Goal: Transaction & Acquisition: Obtain resource

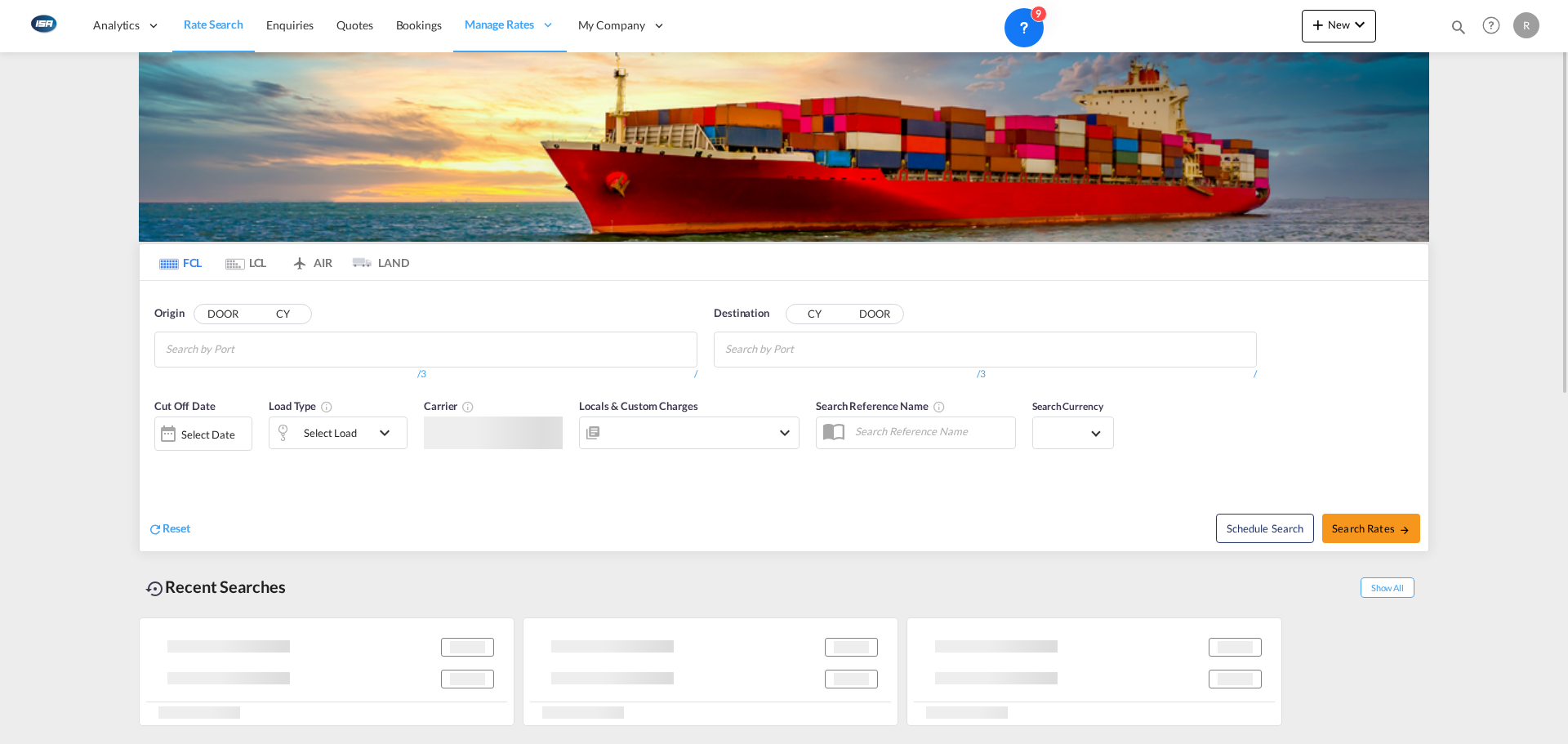
click at [268, 356] on input "Search by Port" at bounding box center [243, 349] width 155 height 26
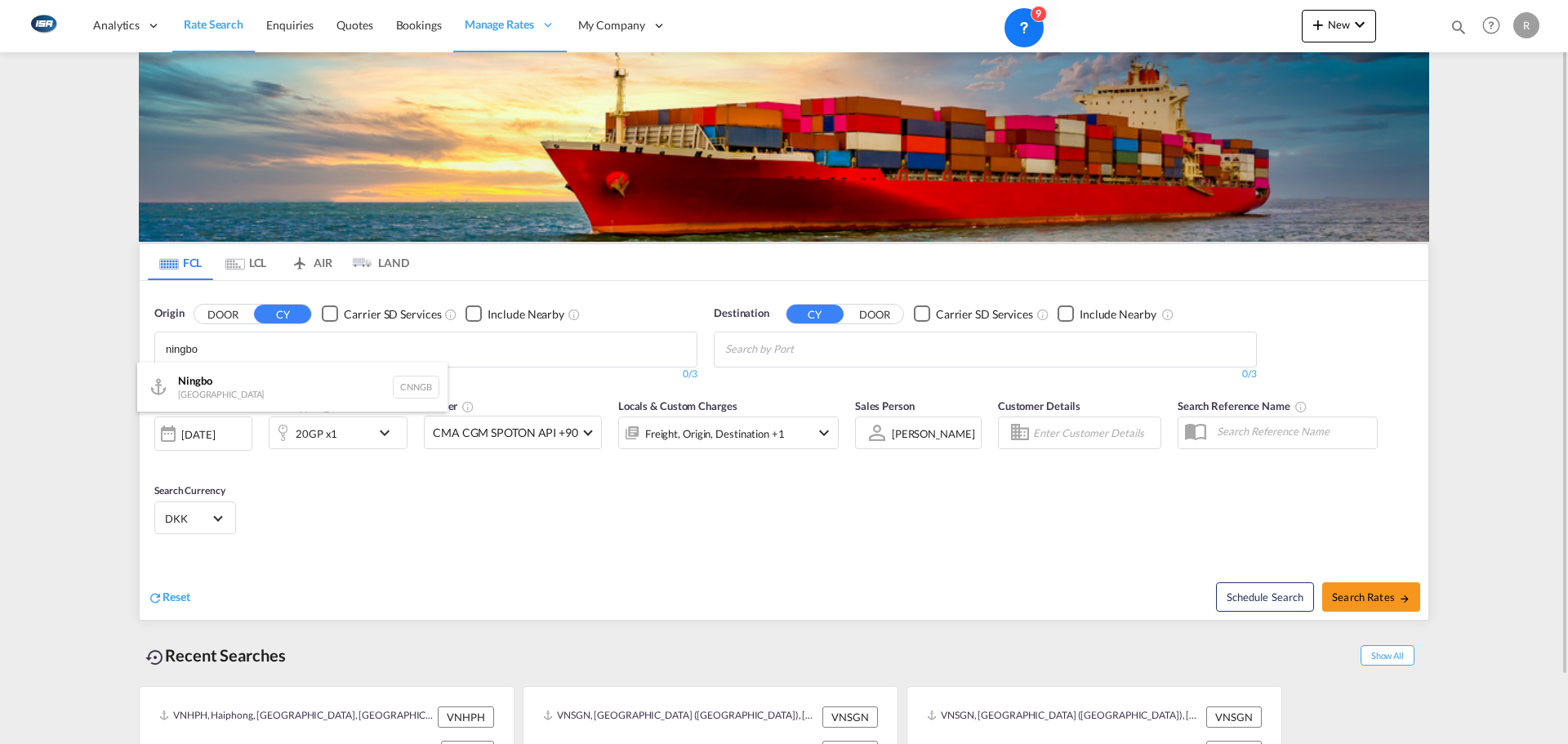
type input "ningbo"
click at [214, 389] on div "Ningbo China CNNGB" at bounding box center [292, 387] width 310 height 49
click at [827, 352] on input "Chips input." at bounding box center [803, 349] width 155 height 26
type input "Aar"
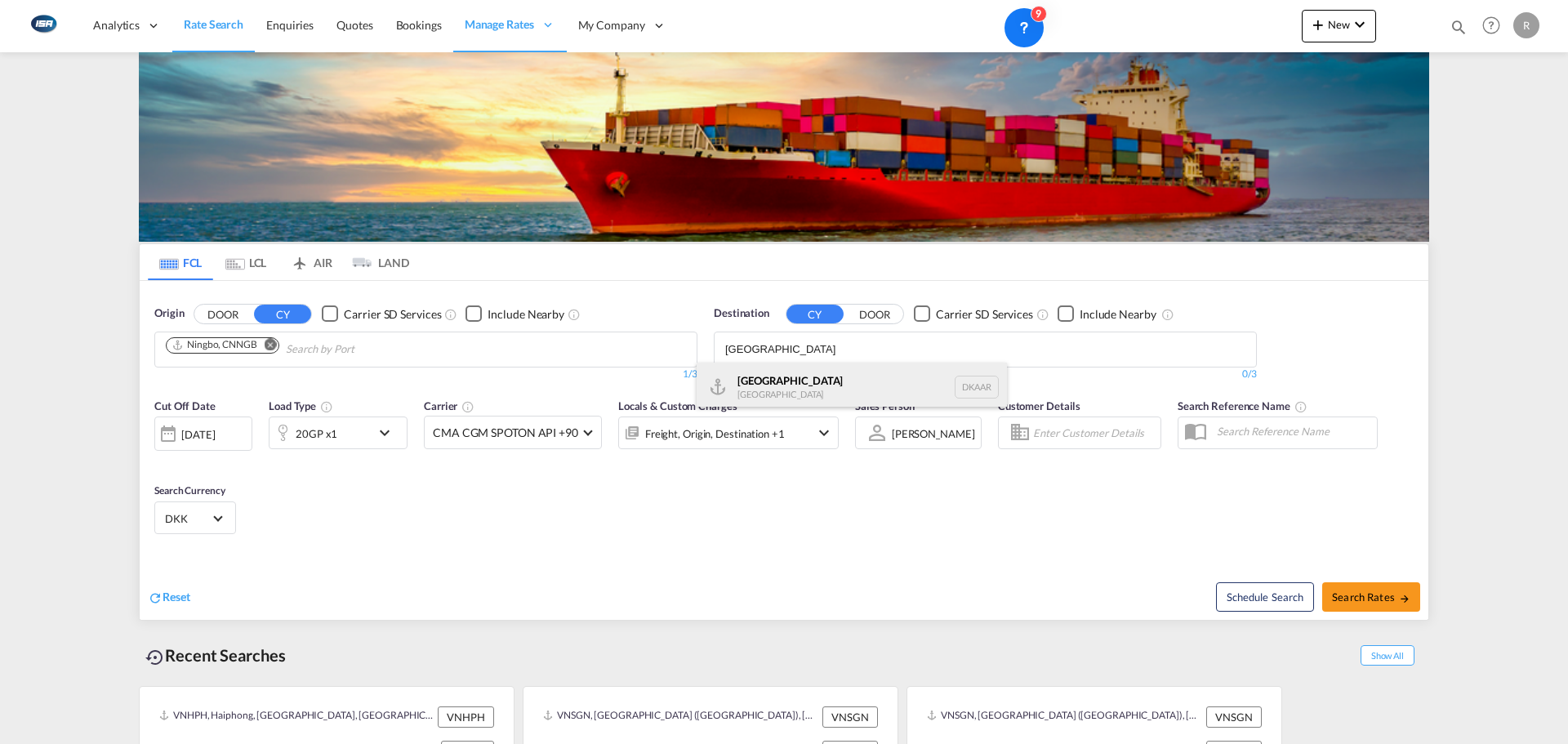
type input "[GEOGRAPHIC_DATA]"
click at [766, 390] on div "Aarhus [GEOGRAPHIC_DATA] [GEOGRAPHIC_DATA]" at bounding box center [851, 387] width 310 height 49
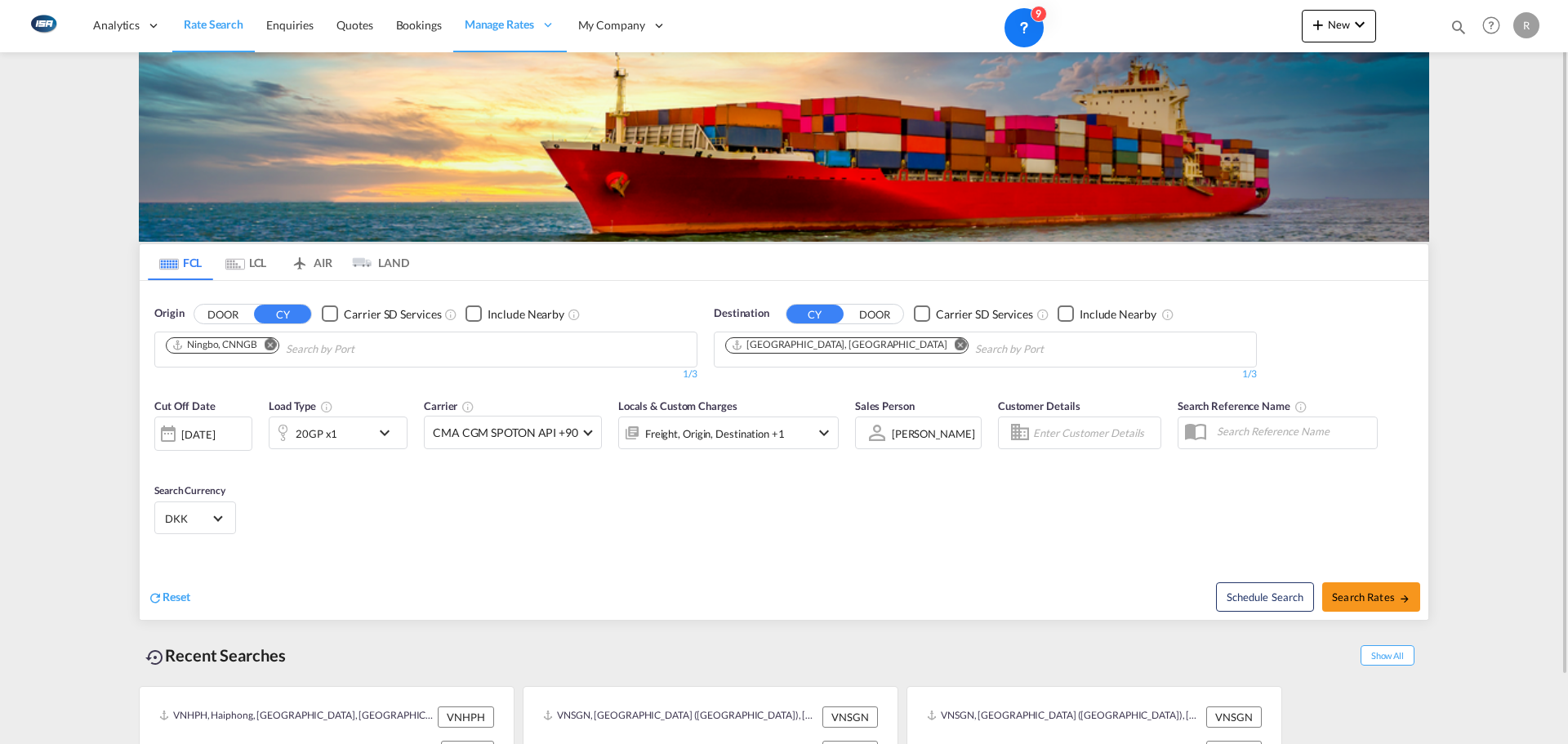
click at [208, 438] on div "[DATE]" at bounding box center [197, 434] width 34 height 15
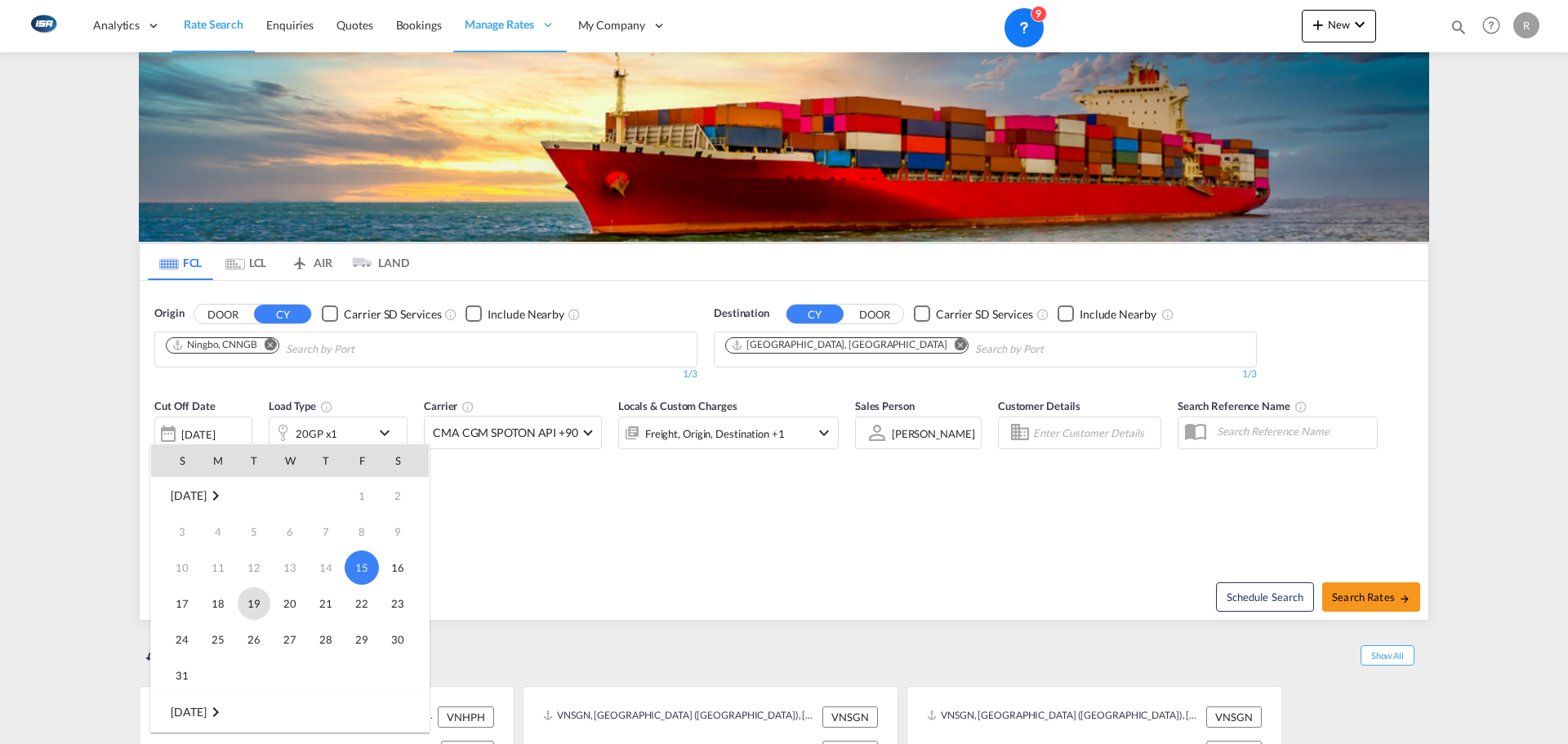
click at [251, 603] on span "19" at bounding box center [254, 603] width 33 height 33
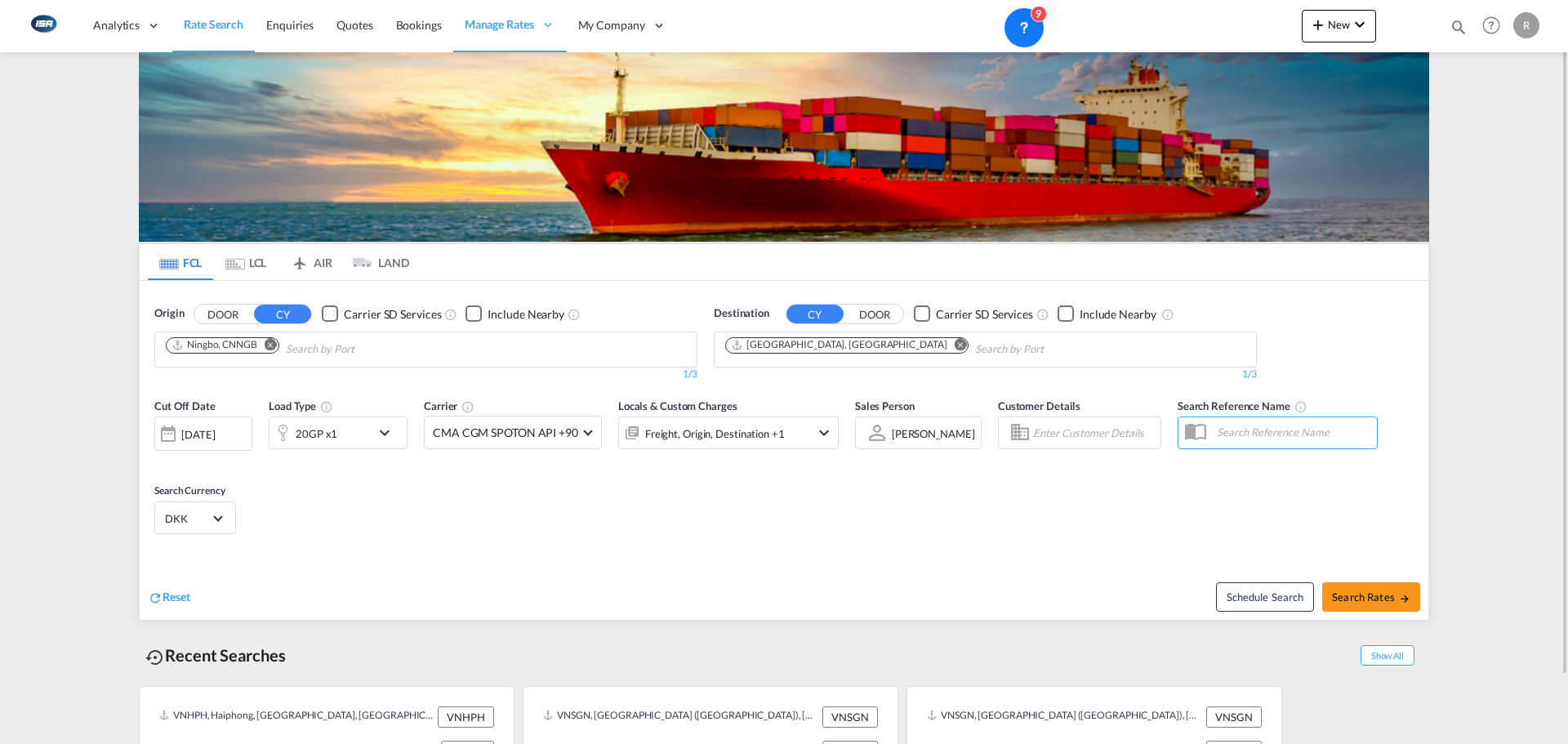
click at [225, 263] on md-icon "Use the left and right arrow keys to navigate between tabs" at bounding box center [235, 263] width 20 height 12
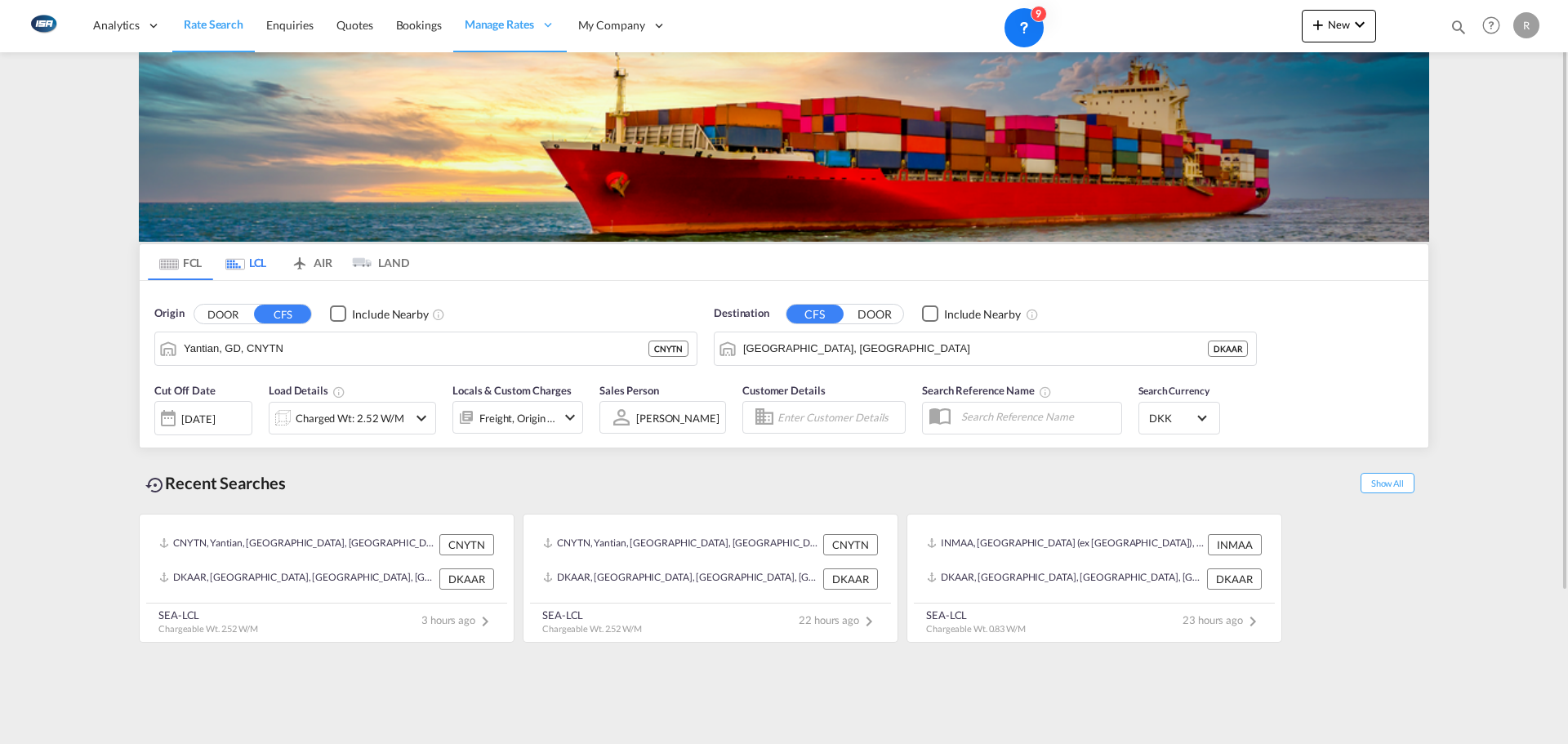
click at [345, 350] on input "Yantian, GD, CNYTN" at bounding box center [415, 348] width 464 height 25
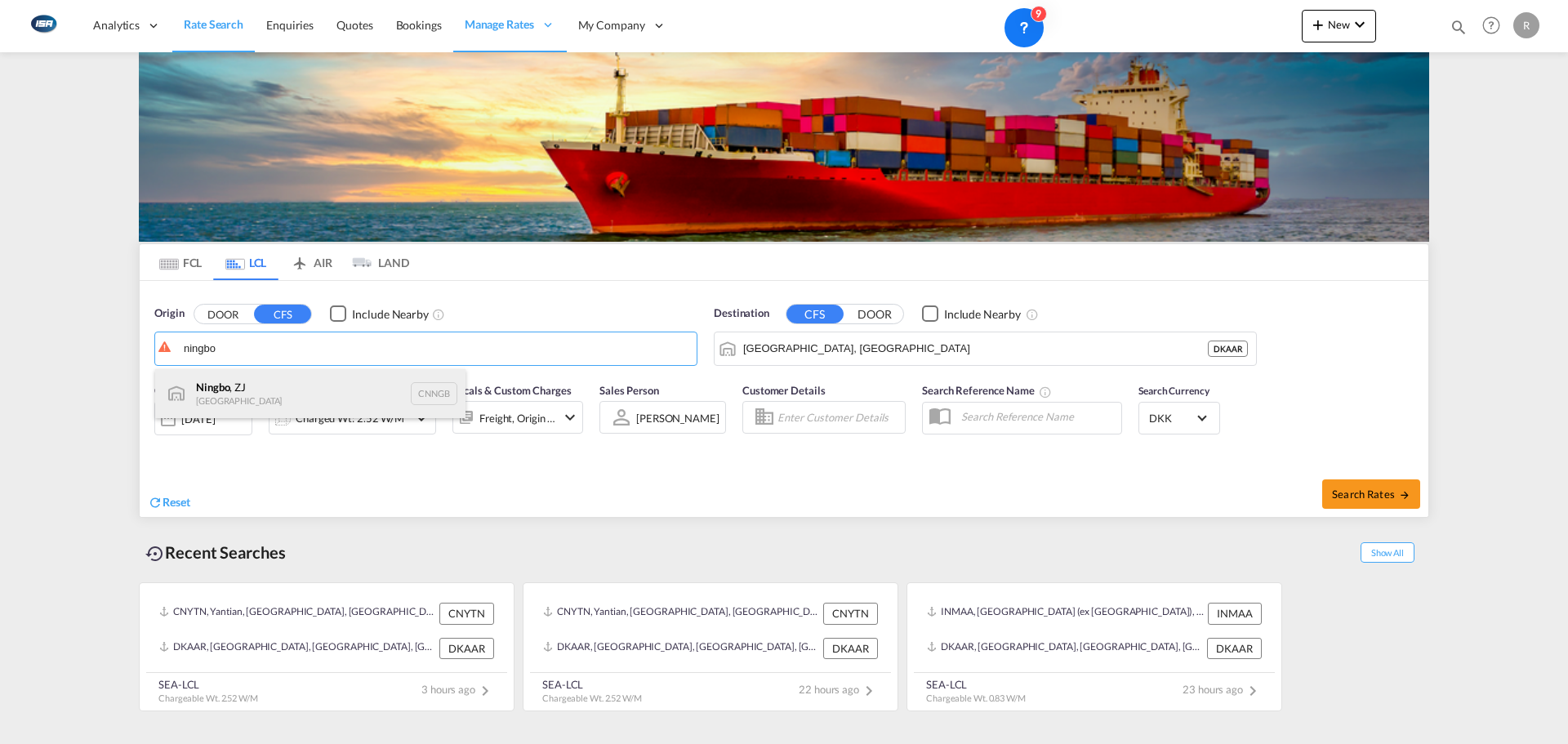
click at [265, 389] on div "Ningbo , ZJ China CNNGB" at bounding box center [310, 393] width 310 height 49
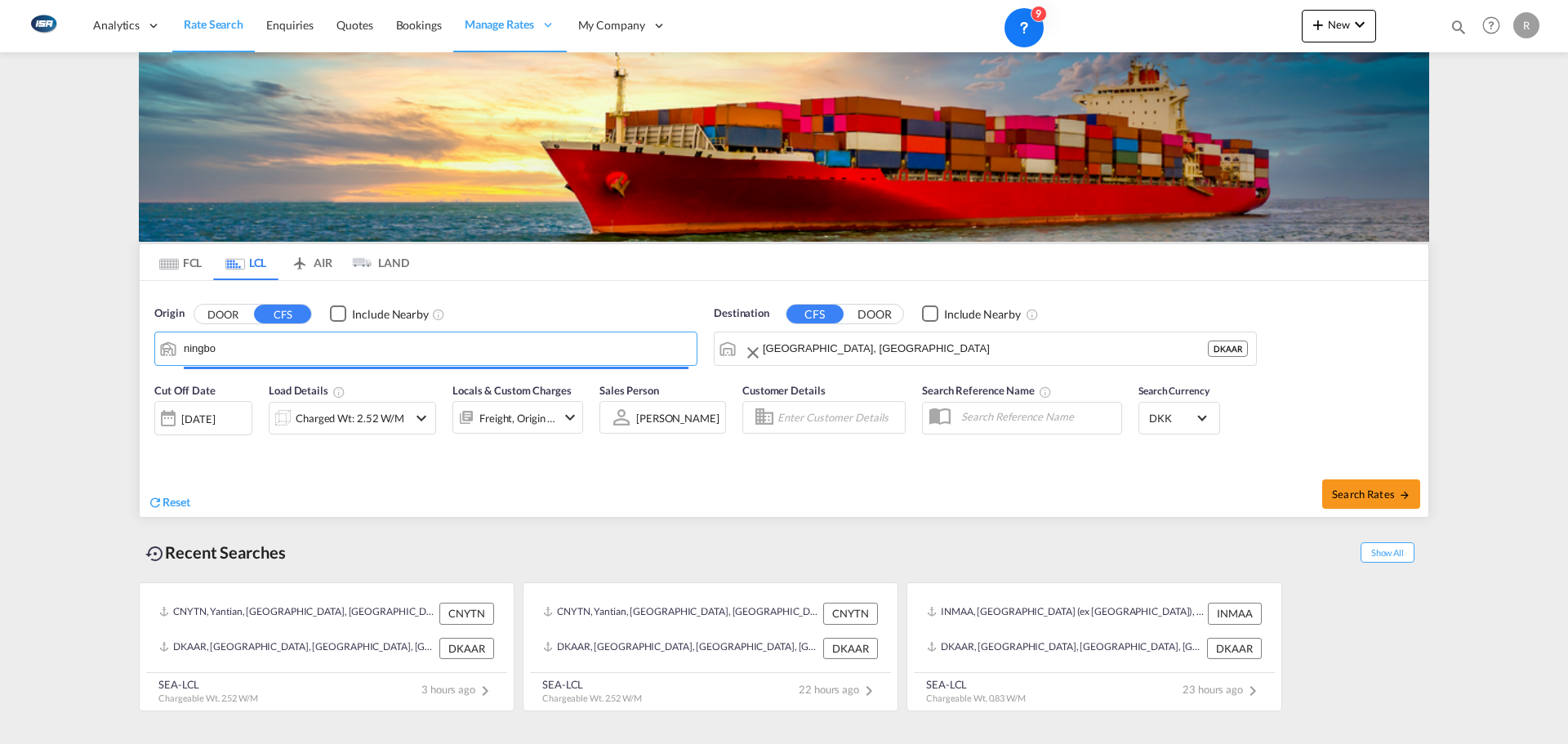
type input "Ningbo, ZJ, CNNGB"
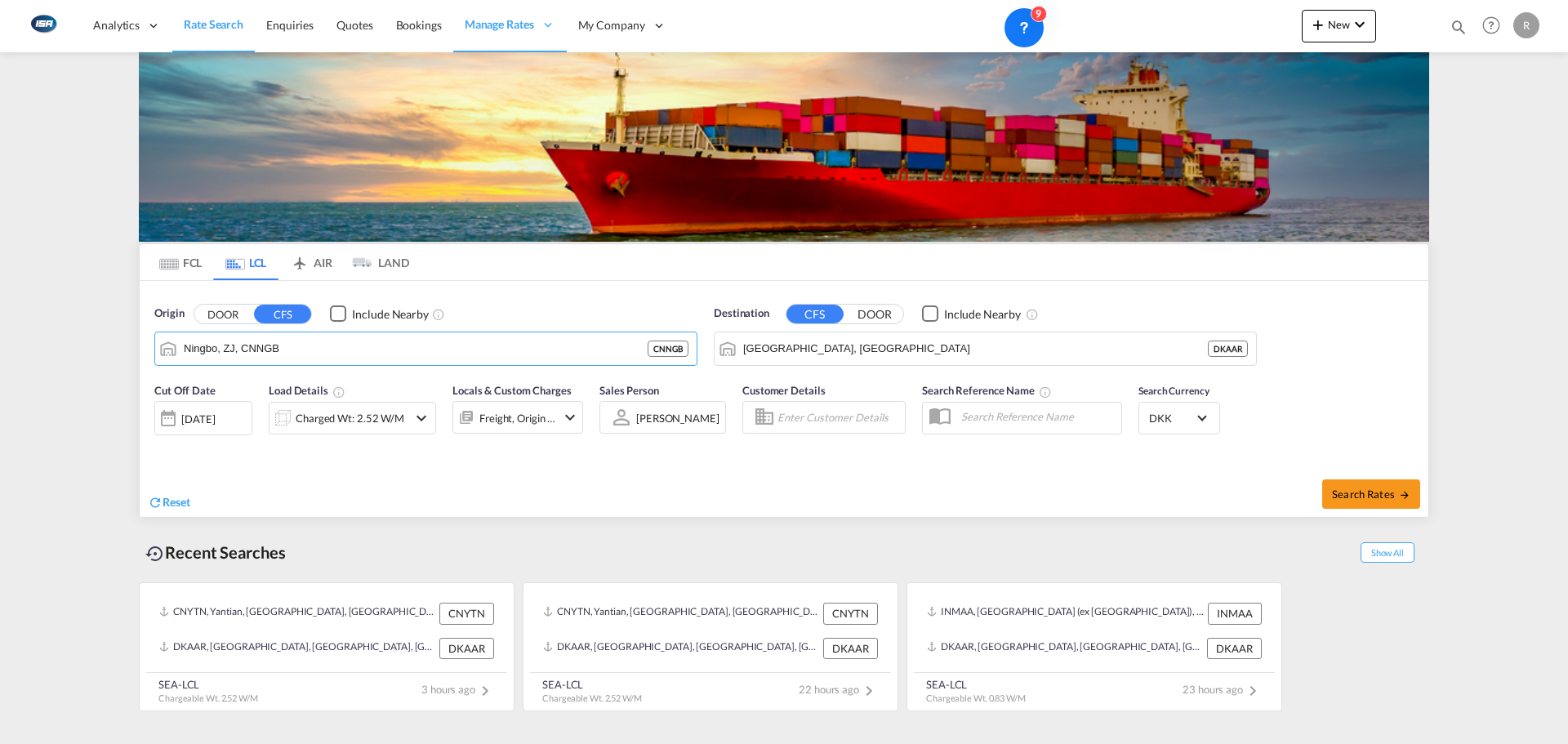
click at [211, 420] on div "[DATE]" at bounding box center [197, 419] width 34 height 15
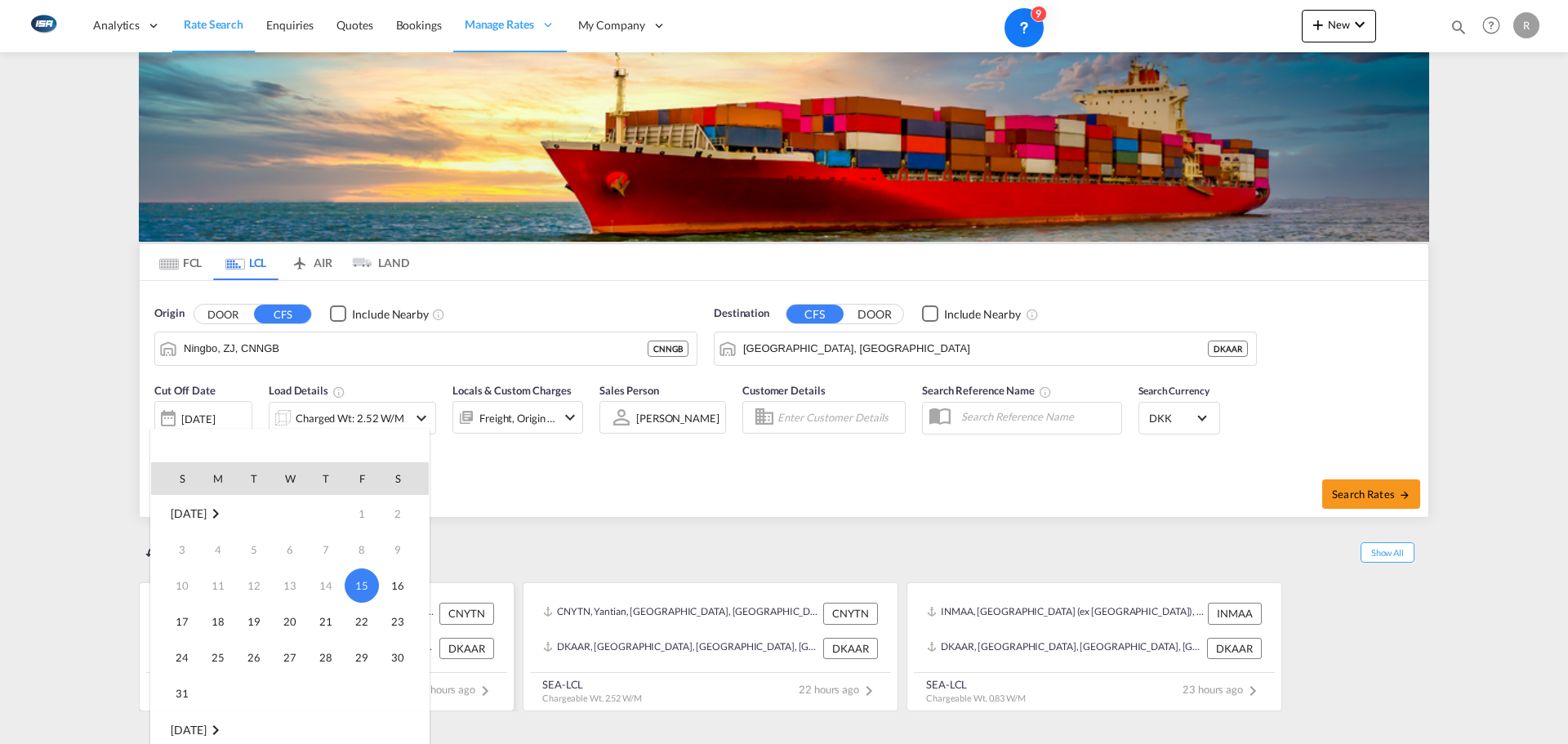
click at [245, 622] on span "19" at bounding box center [254, 621] width 33 height 33
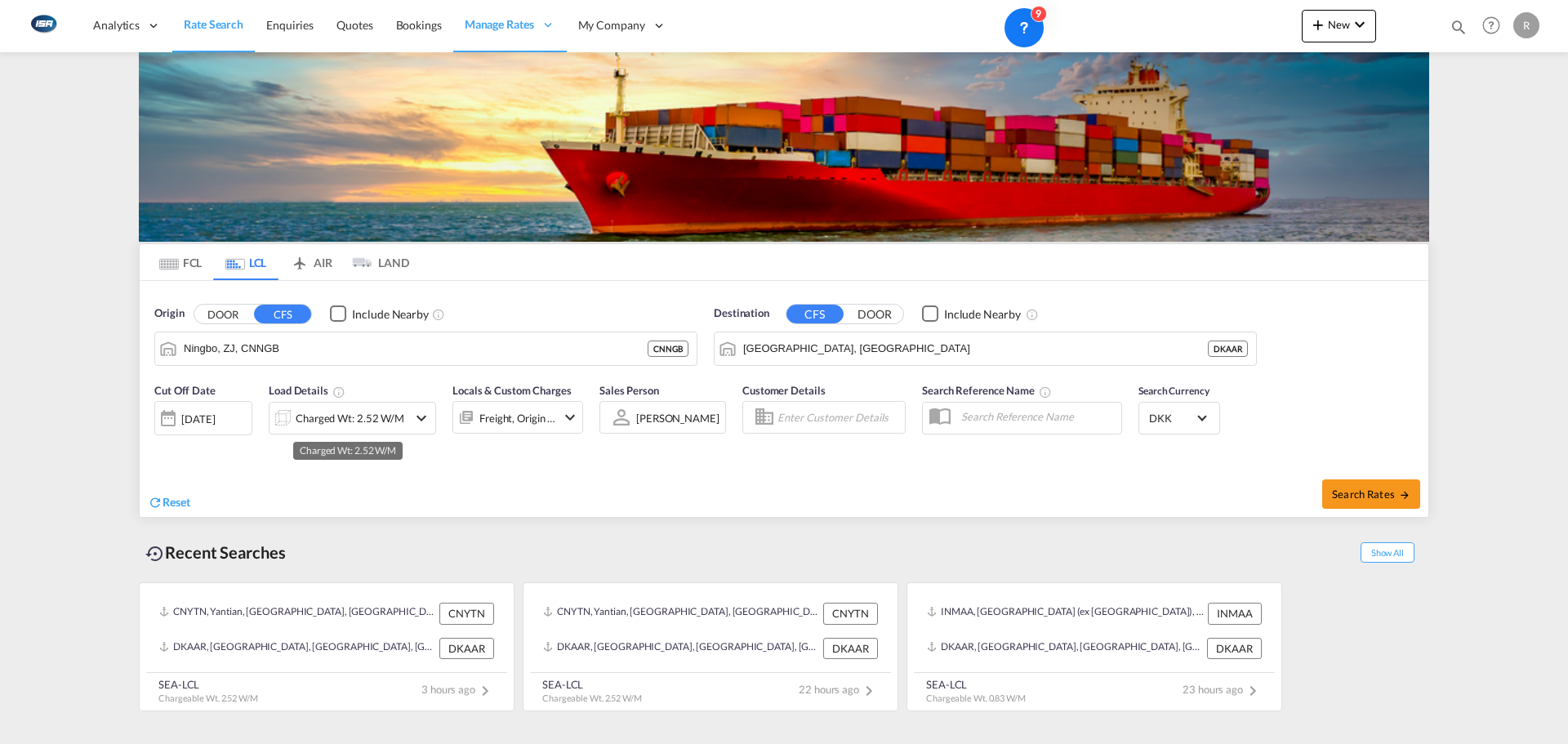
click at [326, 419] on div "Charged Wt: 2.52 W/M" at bounding box center [349, 417] width 108 height 23
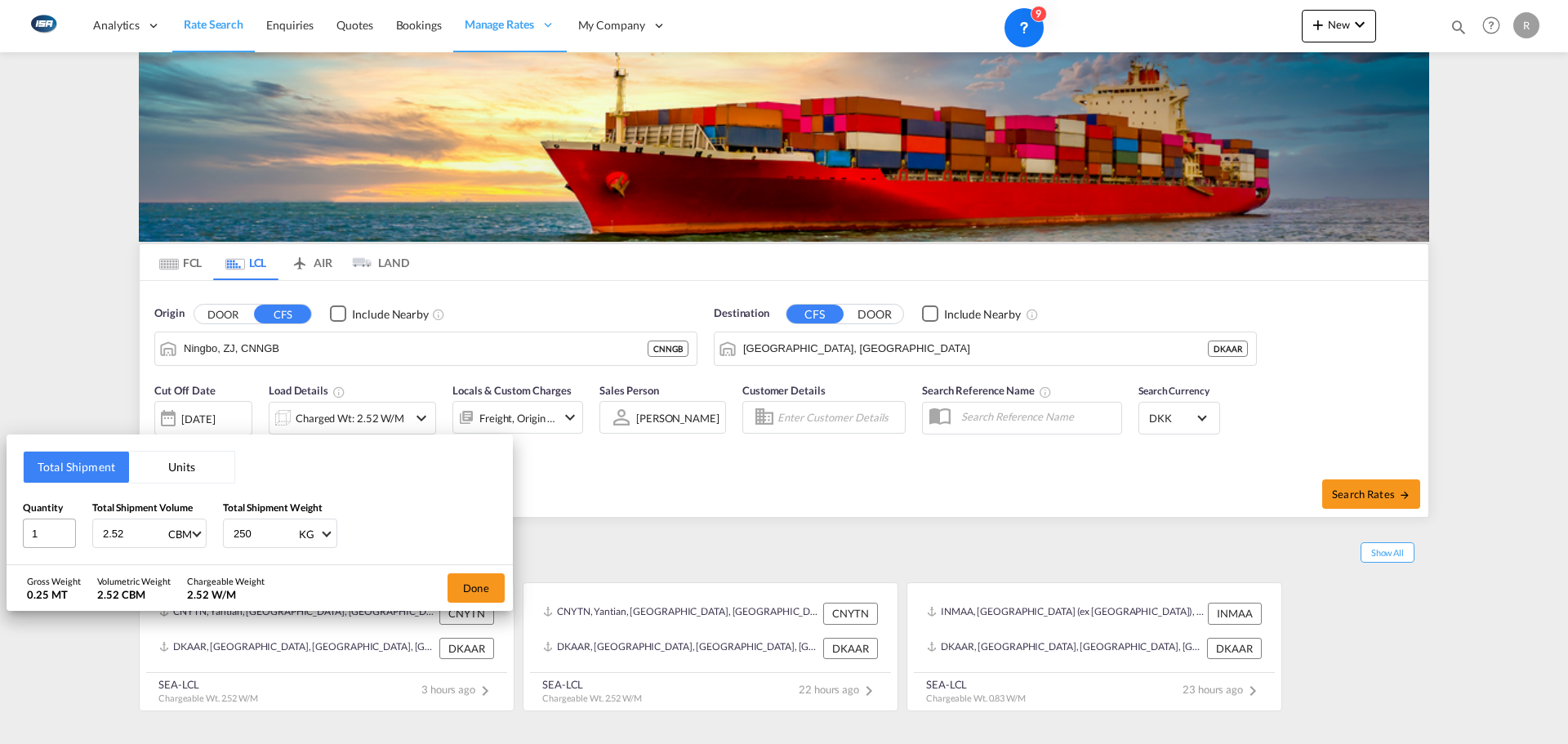
drag, startPoint x: 152, startPoint y: 531, endPoint x: 68, endPoint y: 537, distance: 84.2
click at [68, 537] on div "Quantity 1 Total Shipment Volume 2.52 CBM CBM CFT Total Shipment Weight 250 KG …" at bounding box center [259, 524] width 474 height 49
type input "8.3"
type input "1603"
click at [476, 597] on button "Done" at bounding box center [475, 588] width 57 height 29
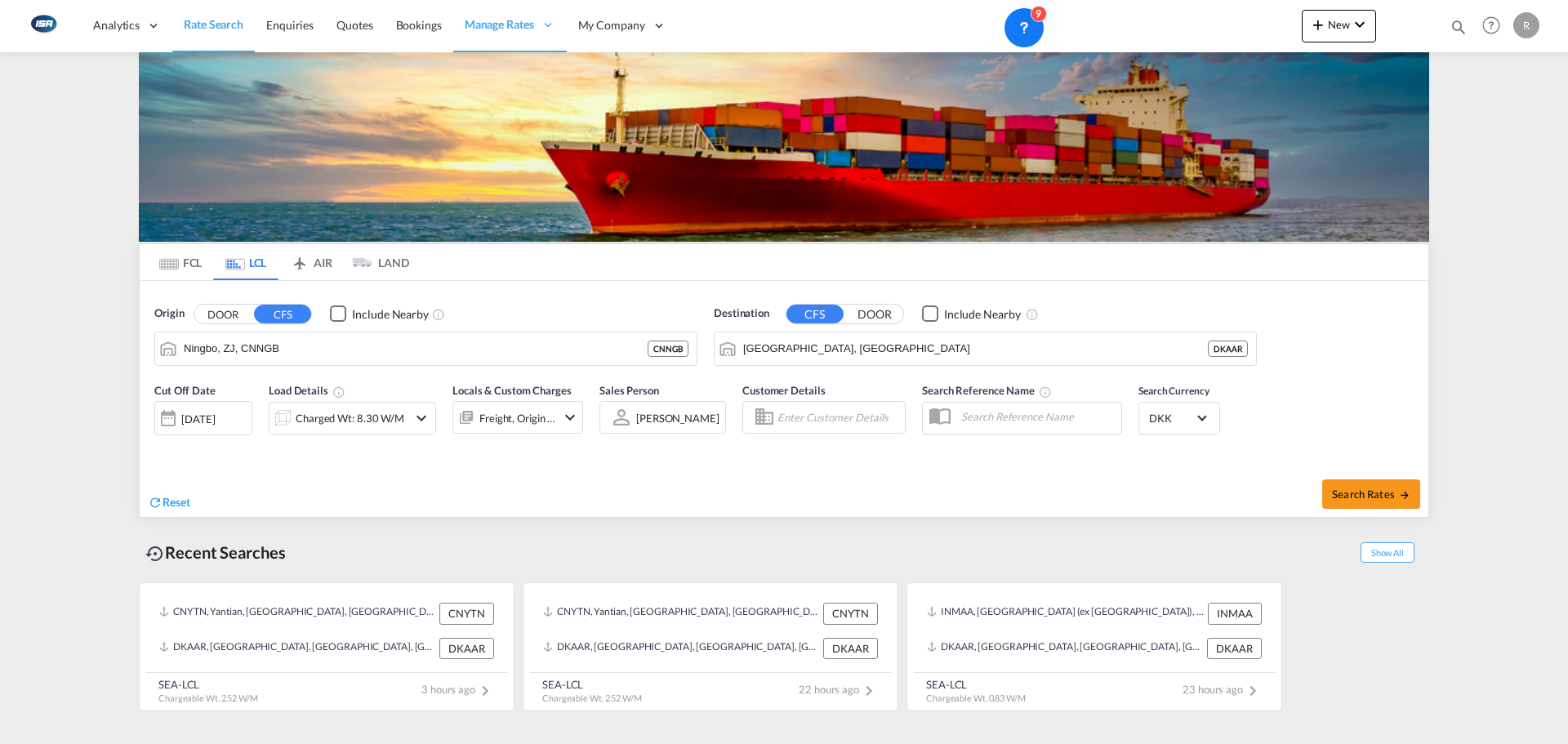
click at [1357, 478] on div "Search Rates" at bounding box center [1108, 493] width 640 height 46
click at [1360, 491] on span "Search Rates" at bounding box center [1371, 493] width 78 height 13
type input "CNNGB to DKAAR / [DATE]"
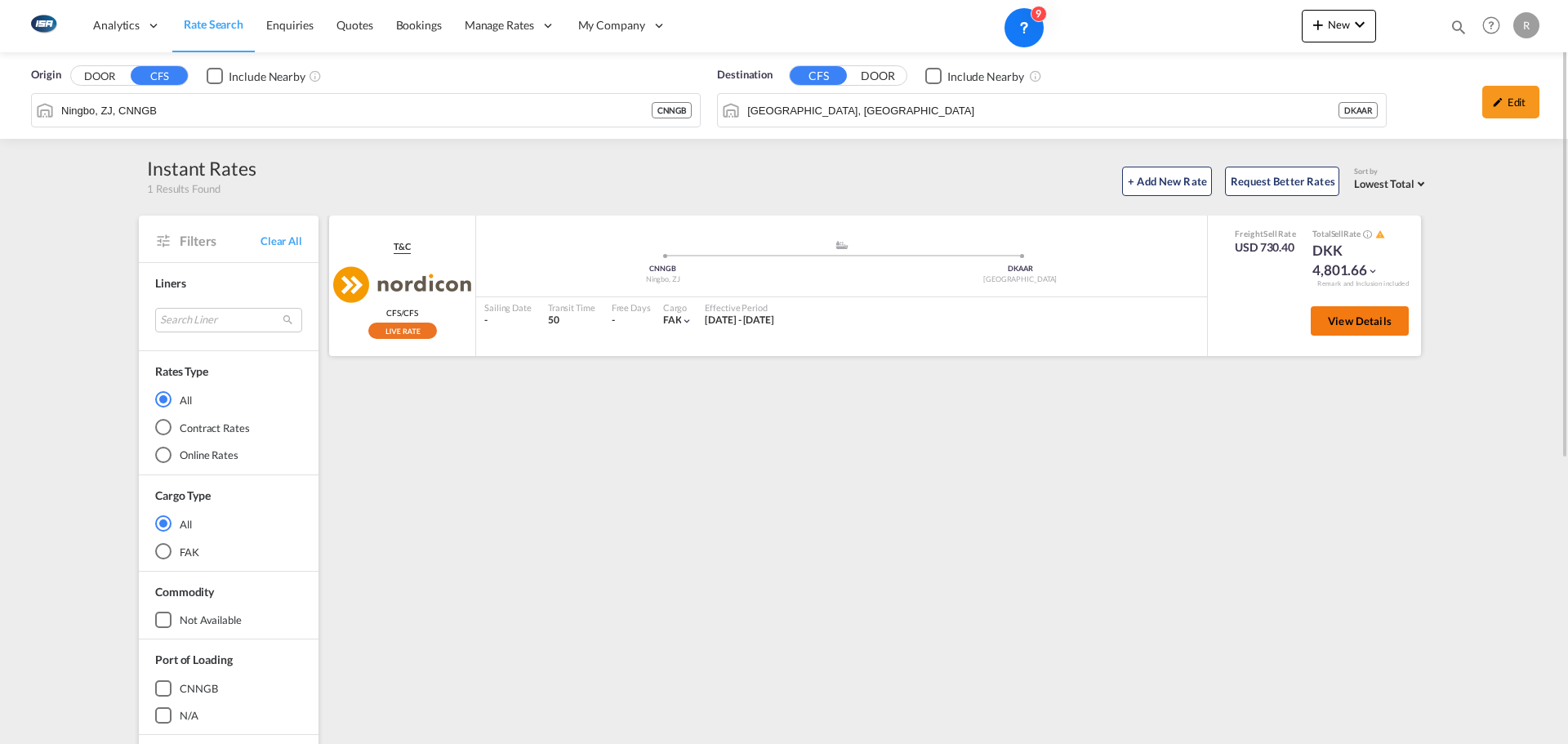
click at [1335, 331] on button "View Details" at bounding box center [1360, 321] width 98 height 29
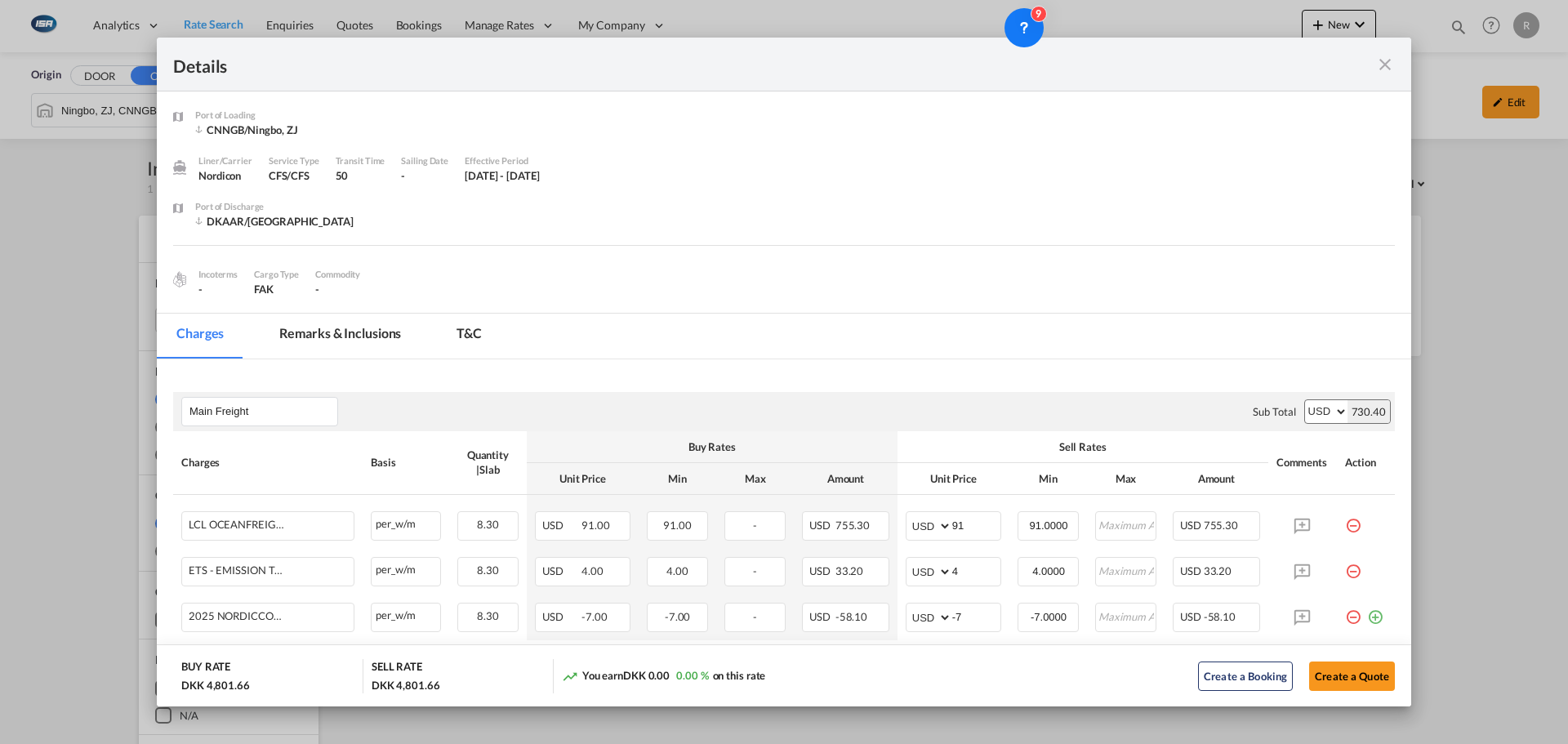
scroll to position [164, 0]
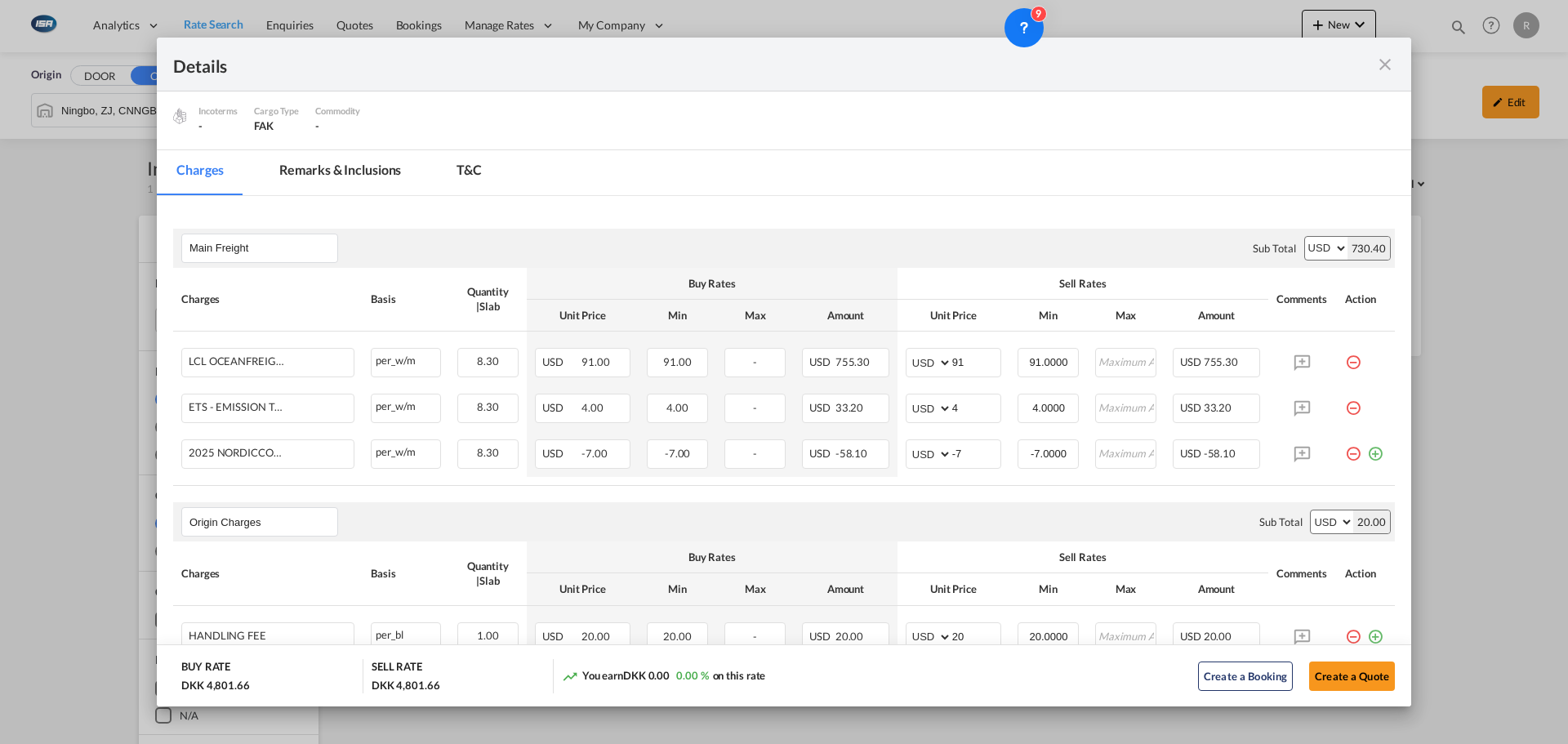
click at [1375, 72] on md-icon "icon-close fg-AAA8AD m-0 cursor" at bounding box center [1385, 64] width 20 height 20
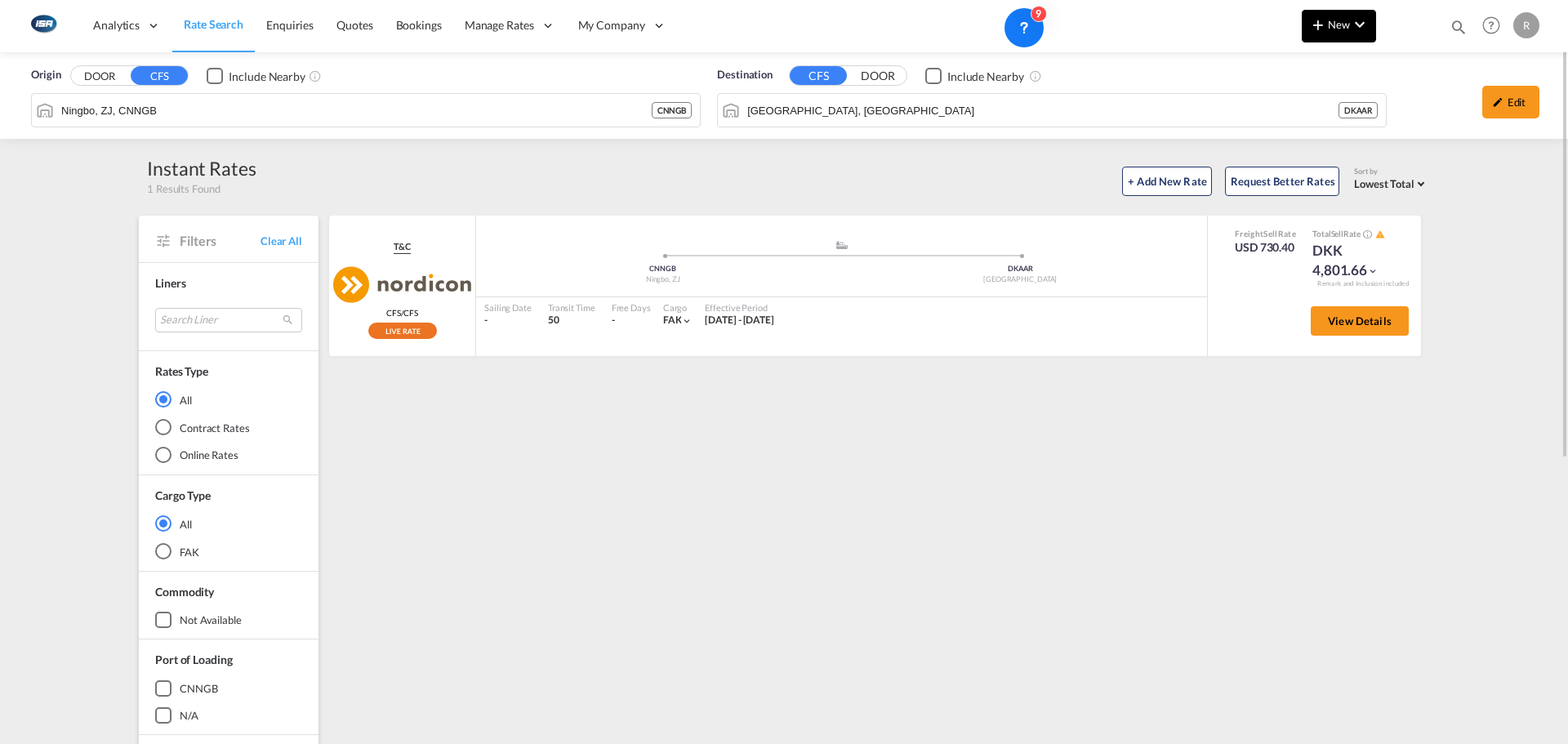
click at [1363, 28] on md-icon "icon-chevron-down" at bounding box center [1360, 25] width 20 height 20
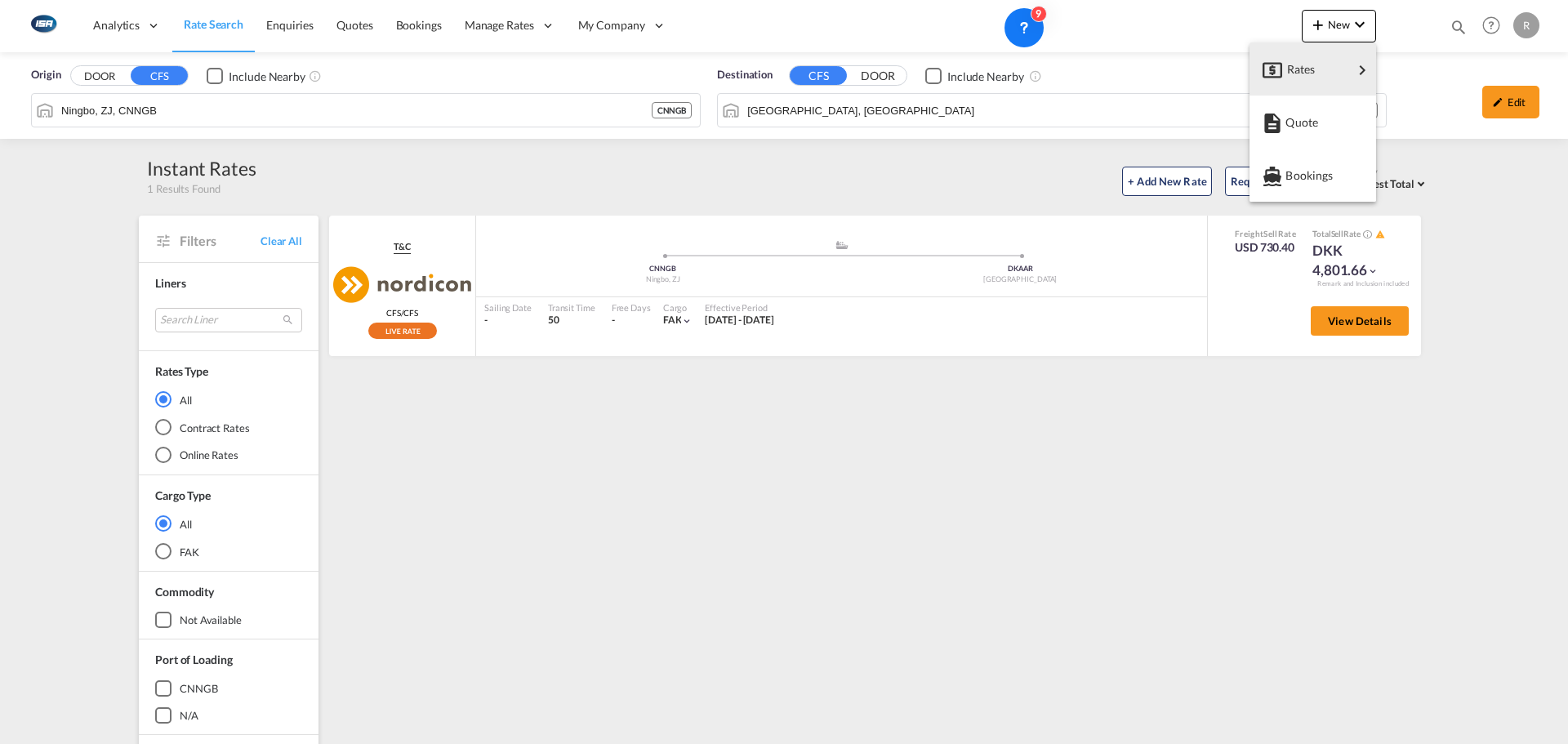
click at [1293, 63] on span "Rates" at bounding box center [1297, 69] width 20 height 33
click at [1415, 126] on span "Ratesheet" at bounding box center [1406, 123] width 18 height 33
